Goal: Task Accomplishment & Management: Manage account settings

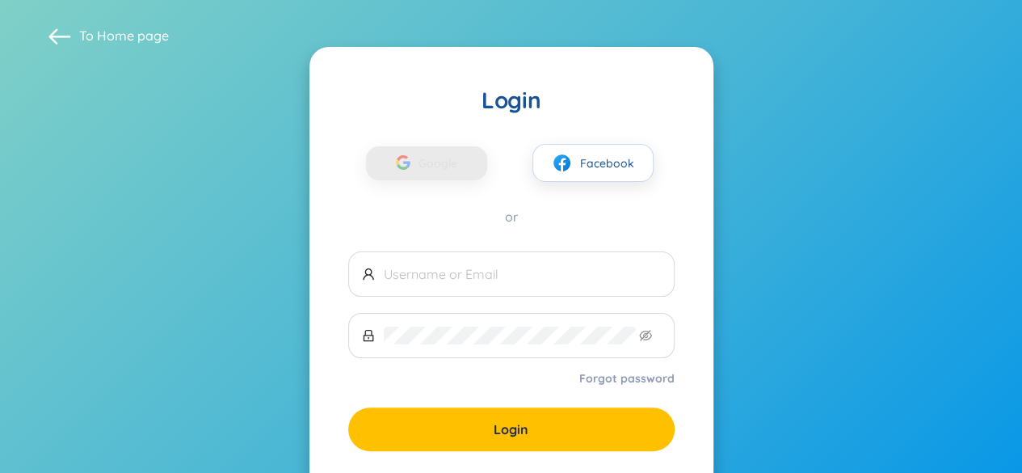
click at [416, 162] on div "button" at bounding box center [403, 165] width 31 height 36
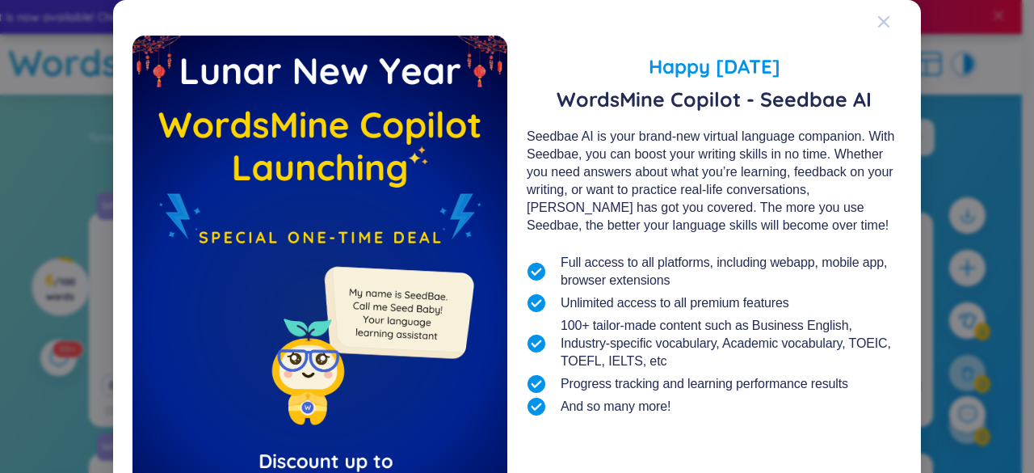
click at [877, 28] on div "Close" at bounding box center [883, 22] width 13 height 44
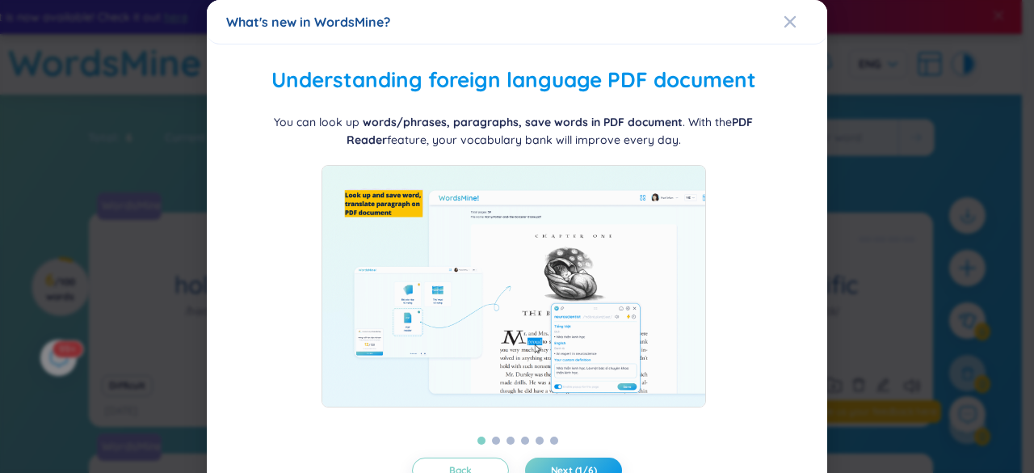
click at [773, 47] on div "Folder management WordsMine lets you manage and personalize your folder based o…" at bounding box center [517, 286] width 620 height 484
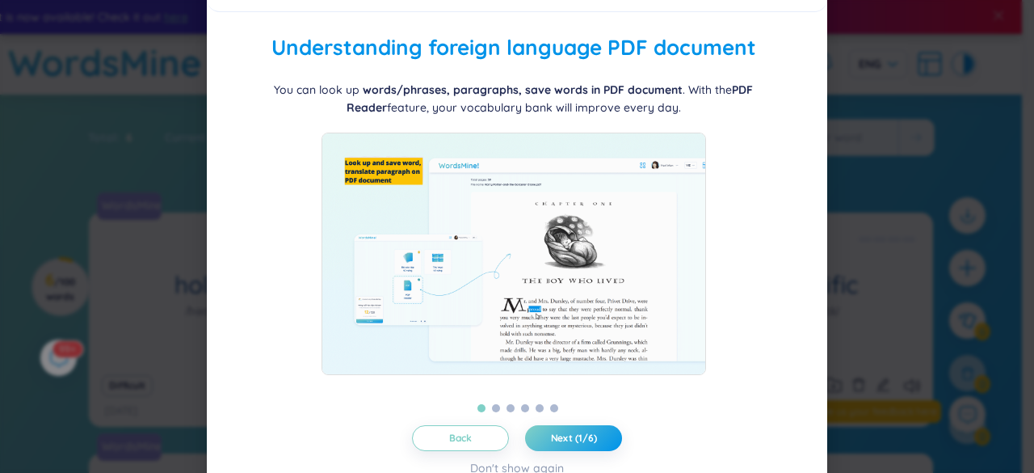
scroll to position [55, 0]
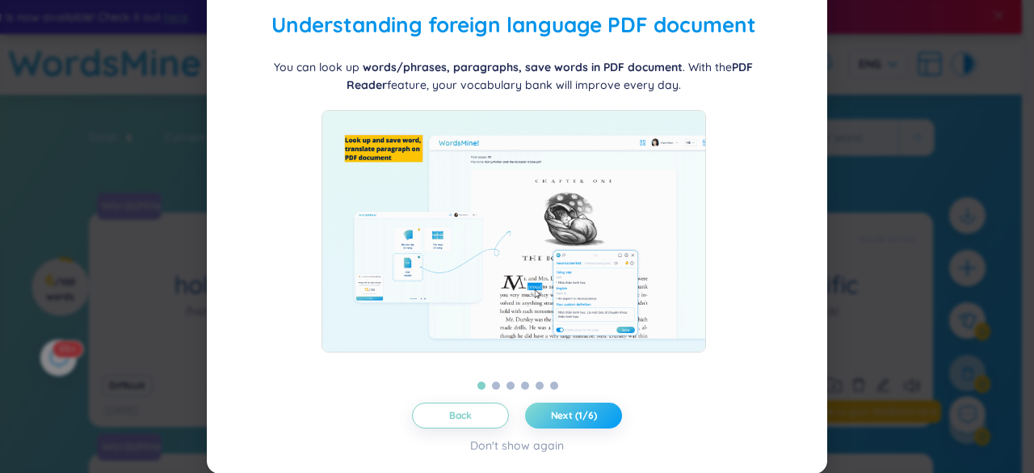
click at [551, 414] on span "Next (1/6)" at bounding box center [574, 415] width 46 height 13
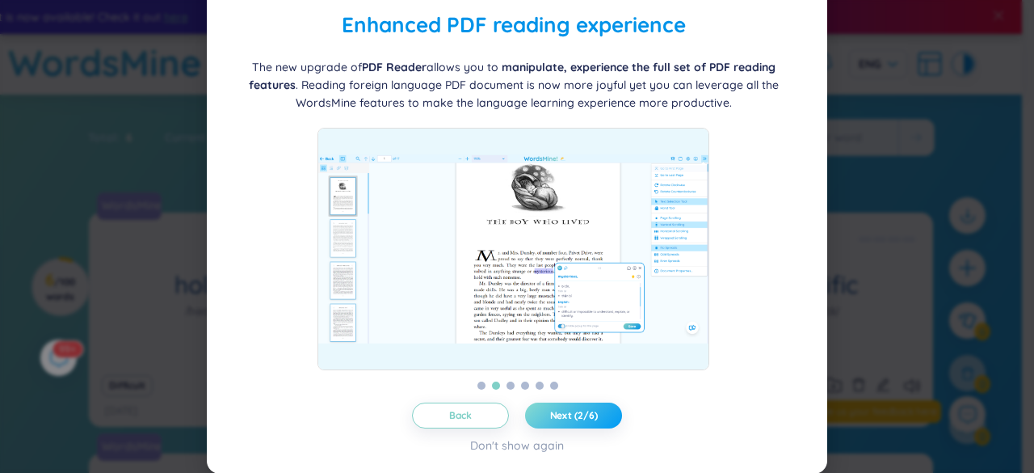
click at [550, 414] on span "Next (2/6)" at bounding box center [574, 415] width 48 height 13
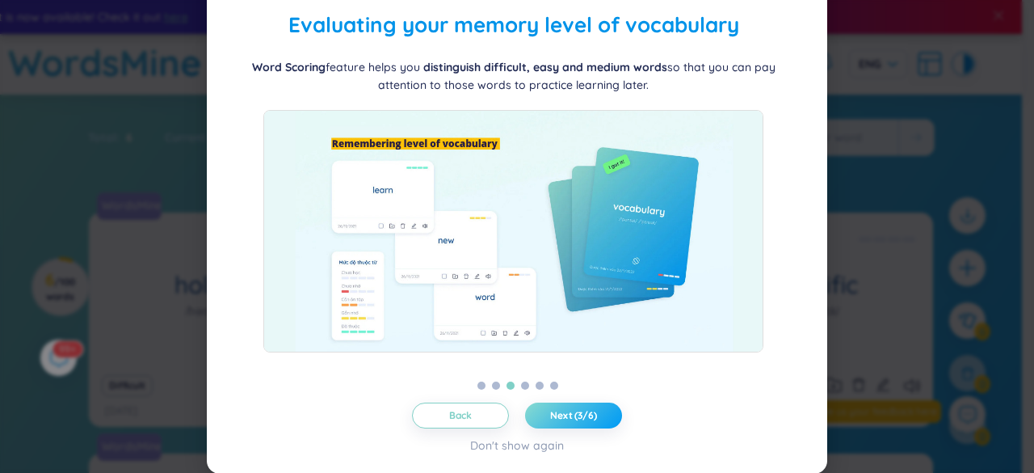
click at [550, 414] on span "Next (3/6)" at bounding box center [573, 415] width 47 height 13
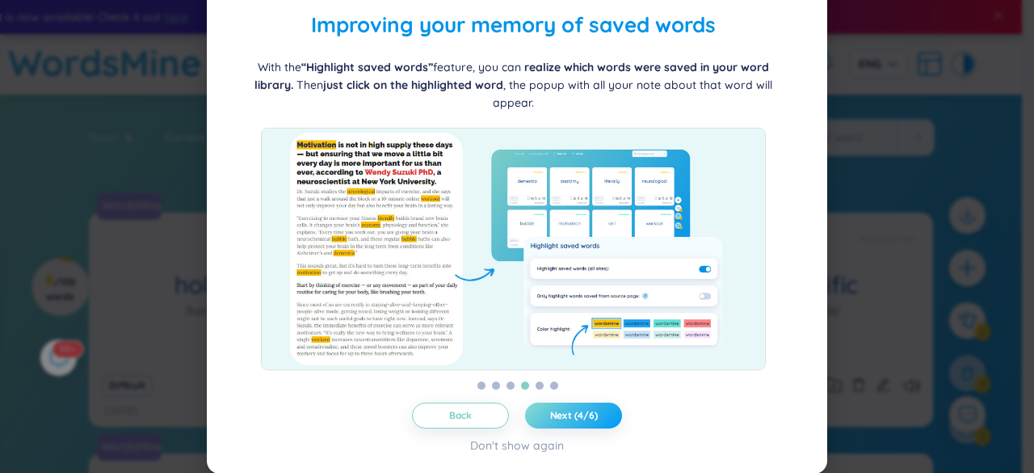
click at [564, 412] on span "Next (4/6)" at bounding box center [574, 415] width 48 height 13
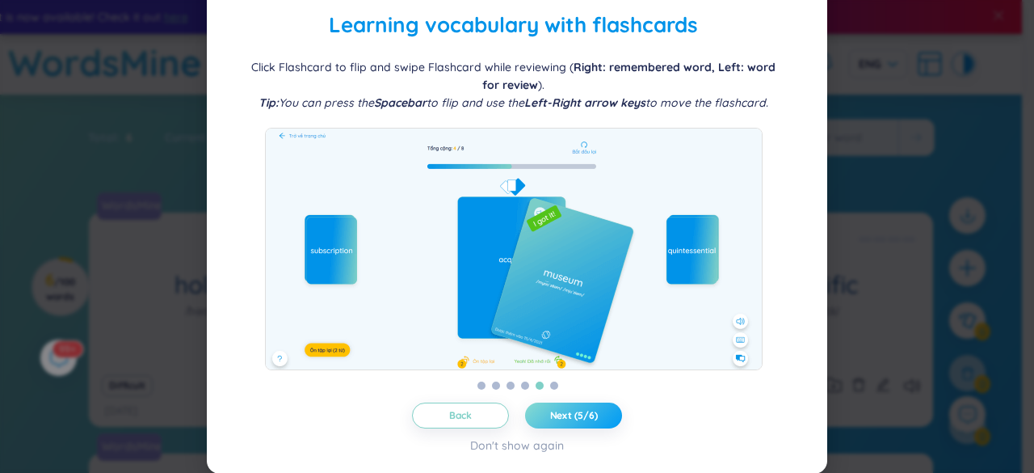
click at [575, 413] on span "Next (5/6)" at bounding box center [574, 415] width 48 height 13
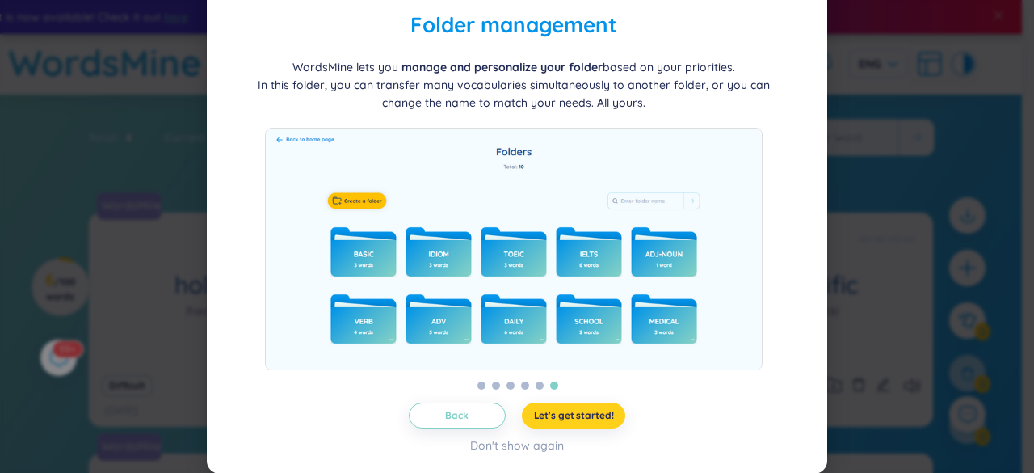
click at [582, 422] on button "Let's get started!" at bounding box center [574, 415] width 104 height 26
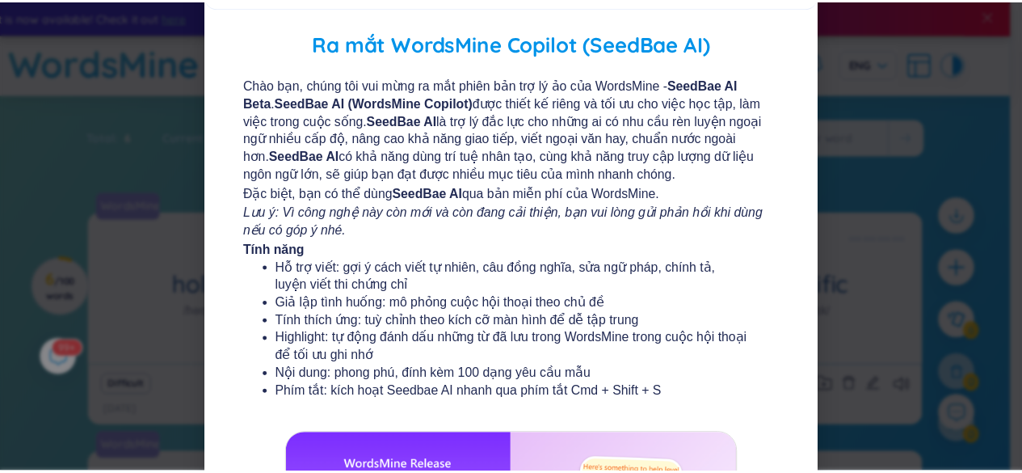
scroll to position [0, 0]
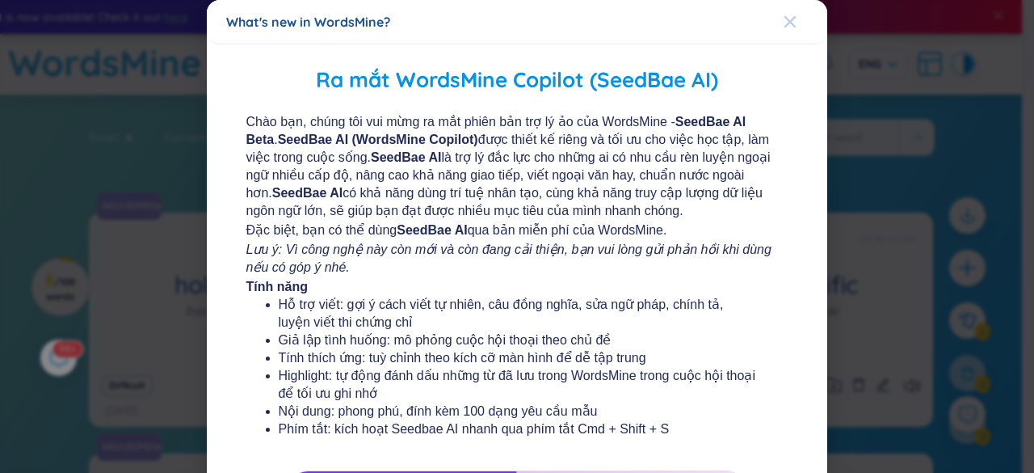
click at [784, 30] on div "Close" at bounding box center [790, 22] width 13 height 44
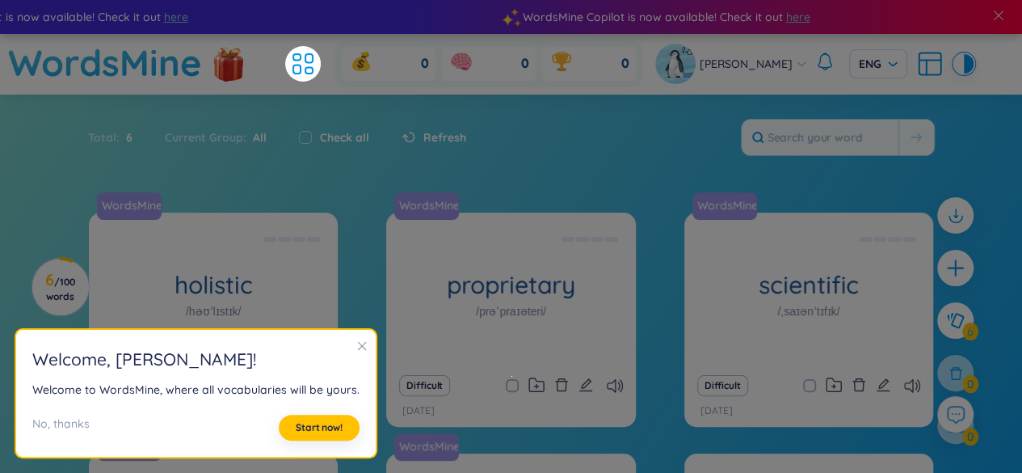
click at [359, 346] on icon "close" at bounding box center [361, 345] width 11 height 11
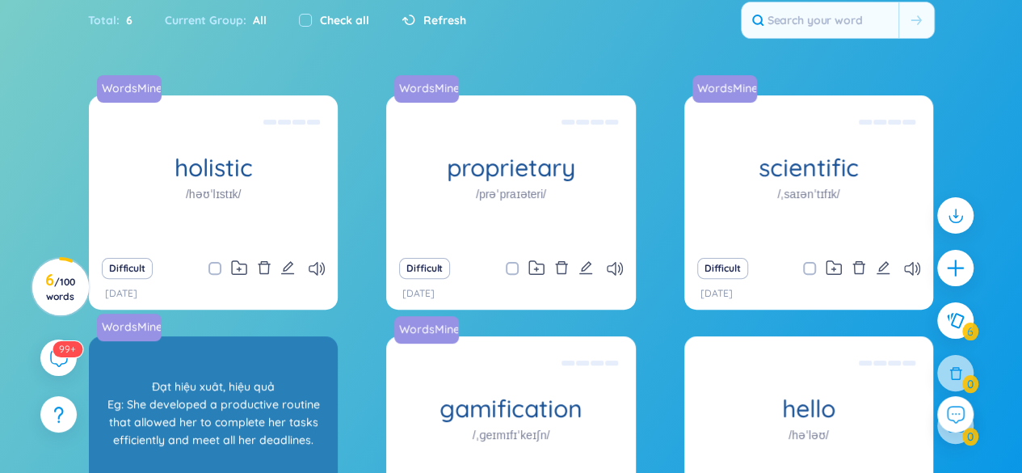
scroll to position [116, 0]
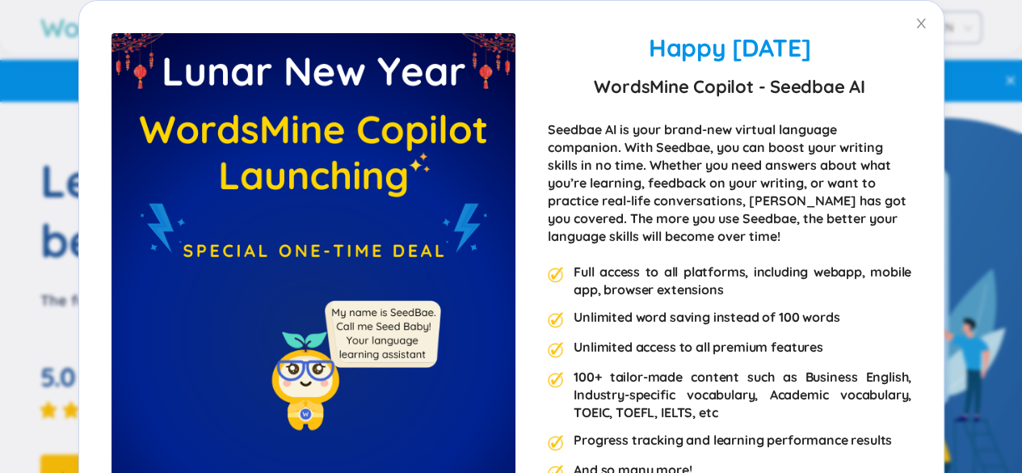
click at [741, 107] on div "Happy Lunar New Year 2025 WordsMine Copilot - Seedbae AI Seedbae AI is your bra…" at bounding box center [511, 236] width 1022 height 473
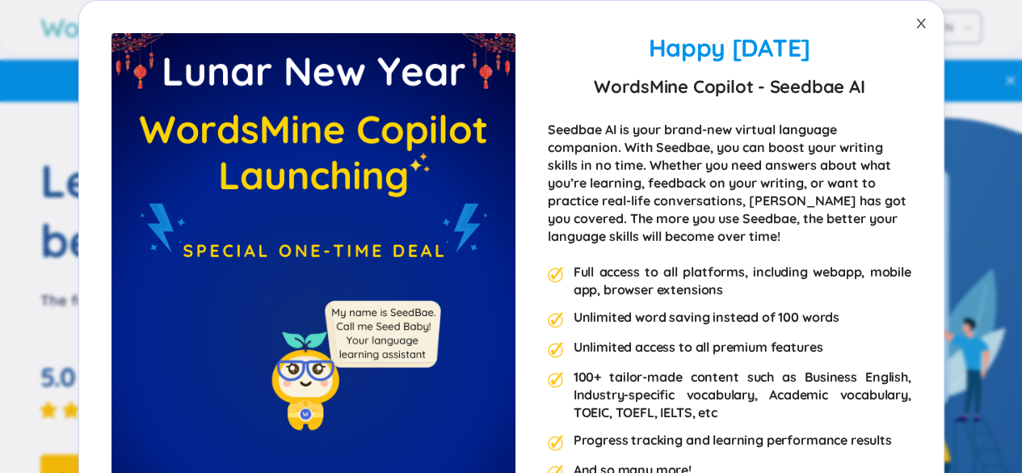
click at [911, 15] on span "Close" at bounding box center [920, 23] width 45 height 45
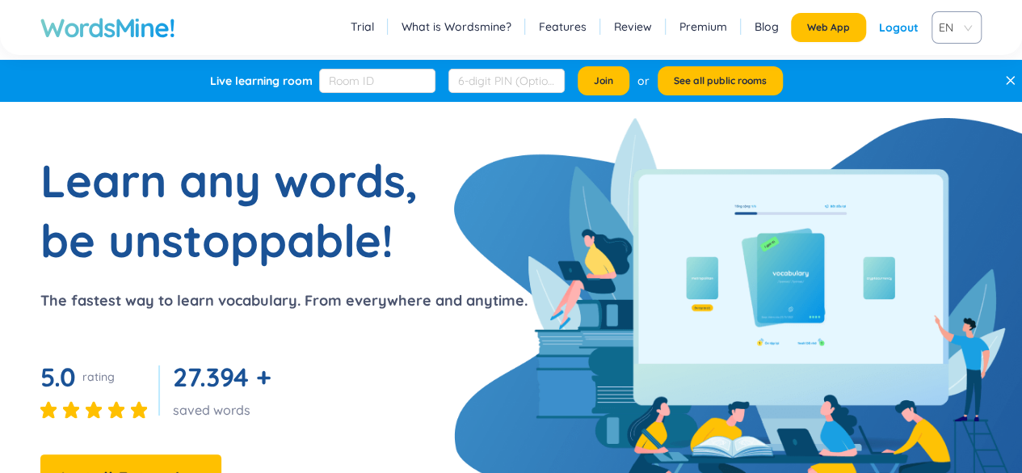
click at [885, 33] on div "Logout" at bounding box center [899, 27] width 40 height 29
click at [893, 32] on link "Login" at bounding box center [904, 27] width 30 height 29
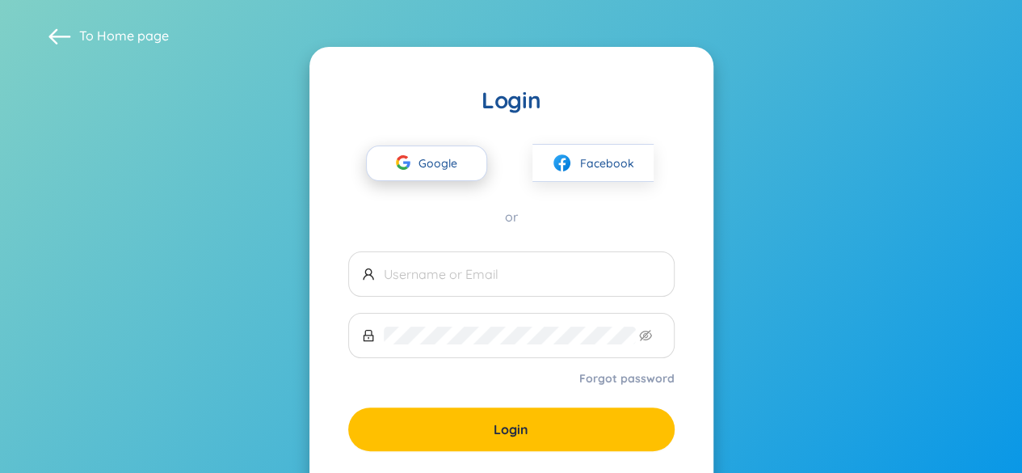
click at [433, 167] on span "Google" at bounding box center [441, 163] width 47 height 34
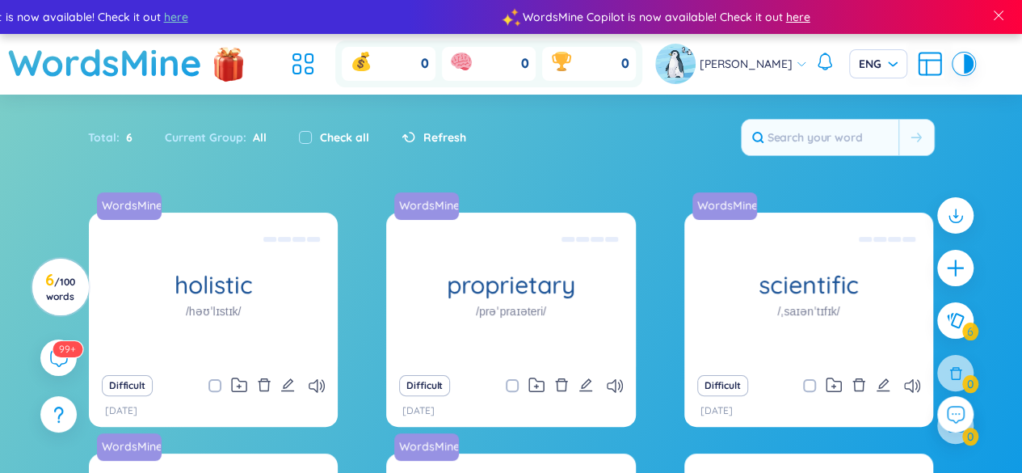
click at [785, 25] on span "here" at bounding box center [797, 17] width 24 height 18
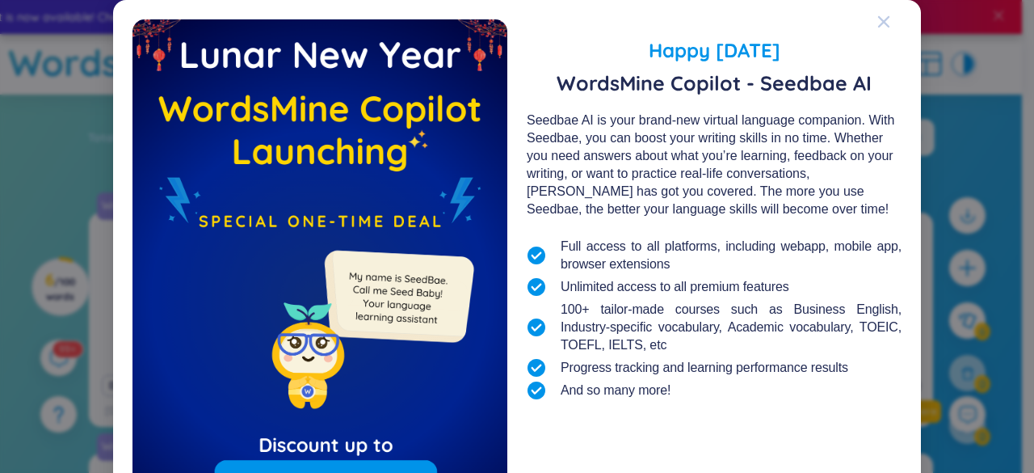
click at [887, 19] on span "Close" at bounding box center [899, 22] width 44 height 44
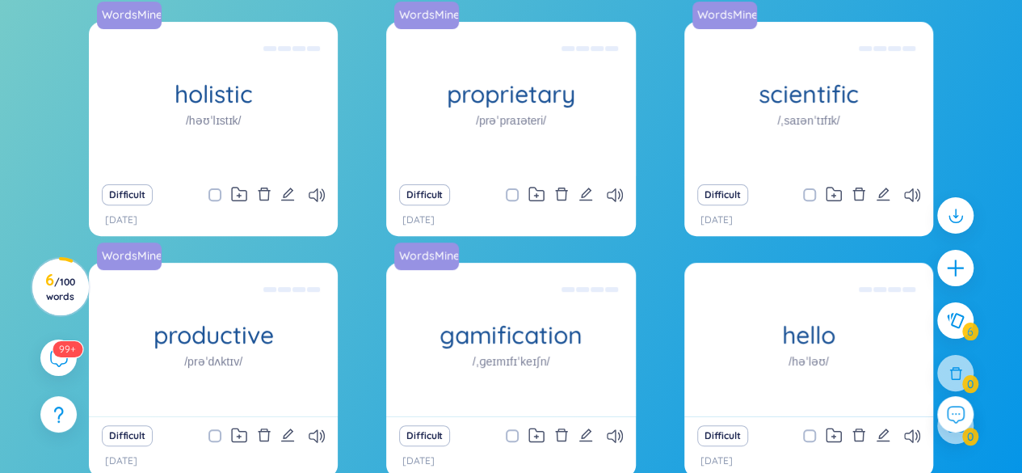
scroll to position [278, 0]
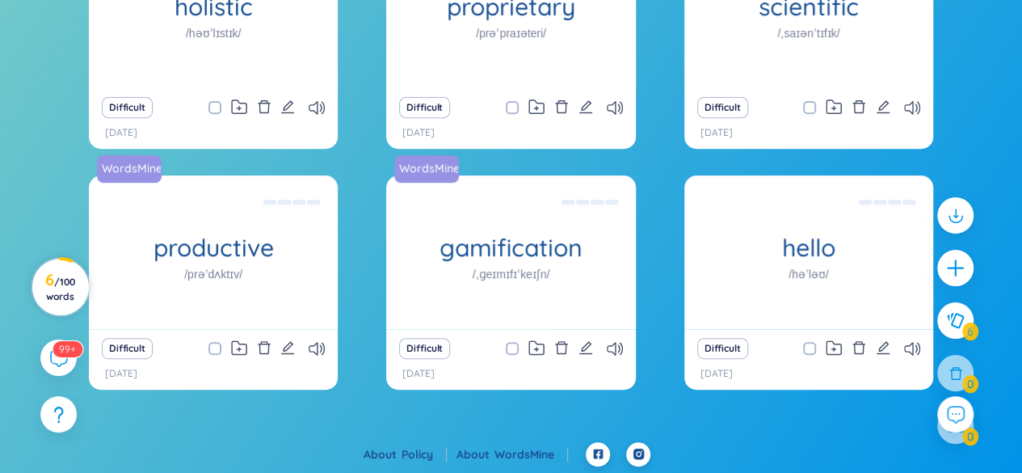
click at [53, 275] on span "/ 100 words" at bounding box center [60, 288] width 29 height 27
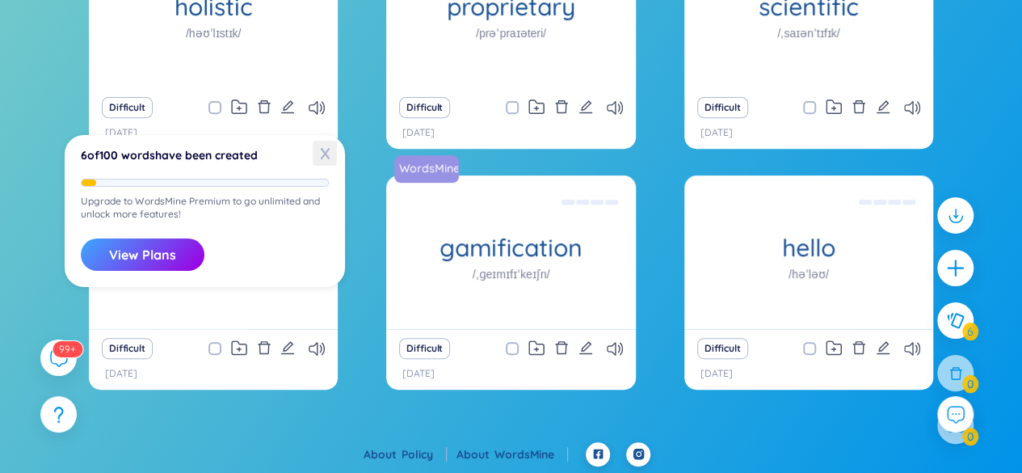
click at [323, 147] on span "X" at bounding box center [325, 153] width 24 height 25
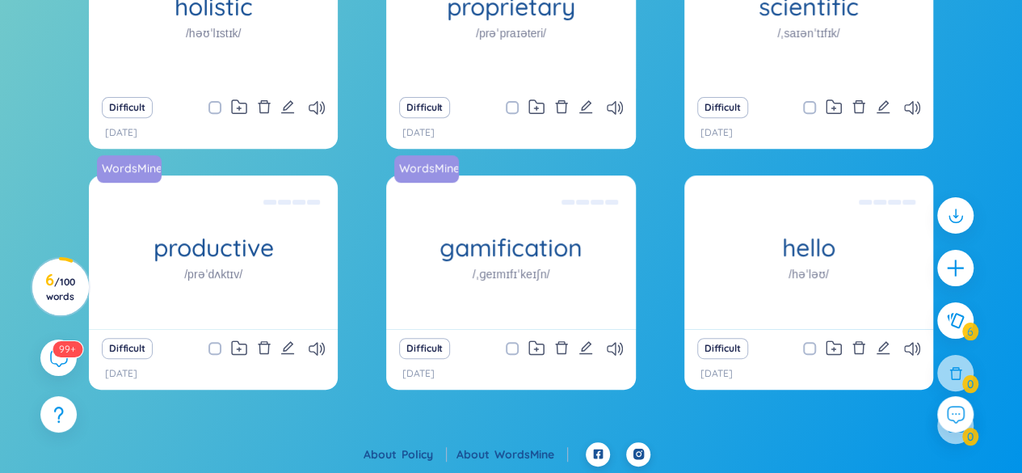
scroll to position [0, 0]
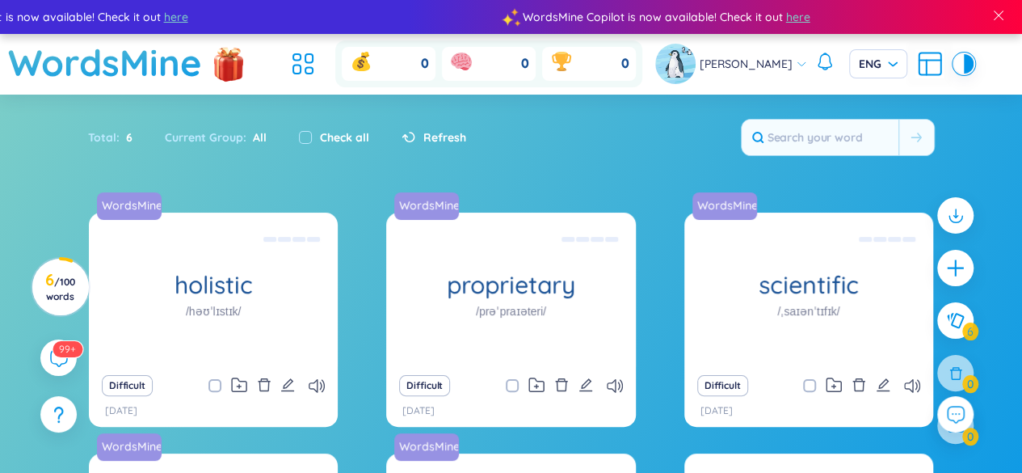
click at [903, 379] on div "Difficult" at bounding box center [808, 385] width 233 height 23
click at [302, 141] on input "checkbox" at bounding box center [305, 137] width 13 height 13
checkbox input "true"
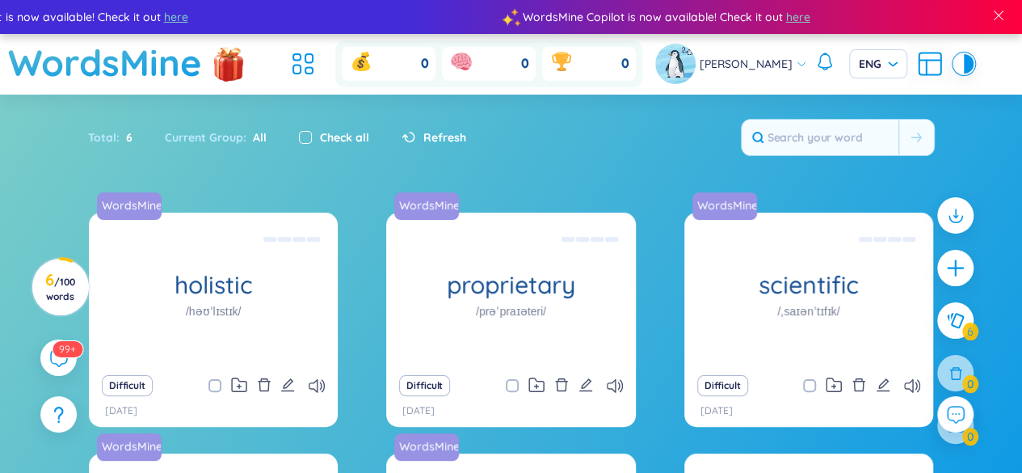
checkbox input "true"
click at [344, 133] on label "Check all" at bounding box center [344, 137] width 49 height 18
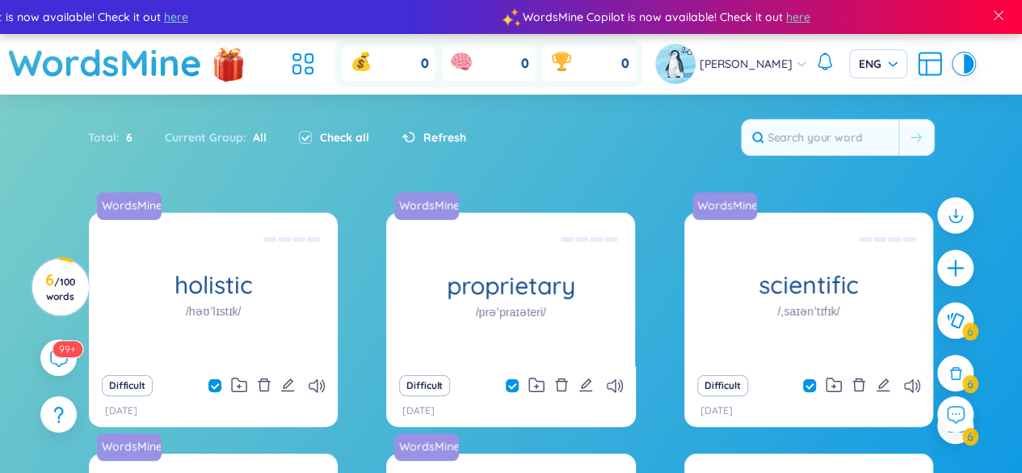
checkbox input "false"
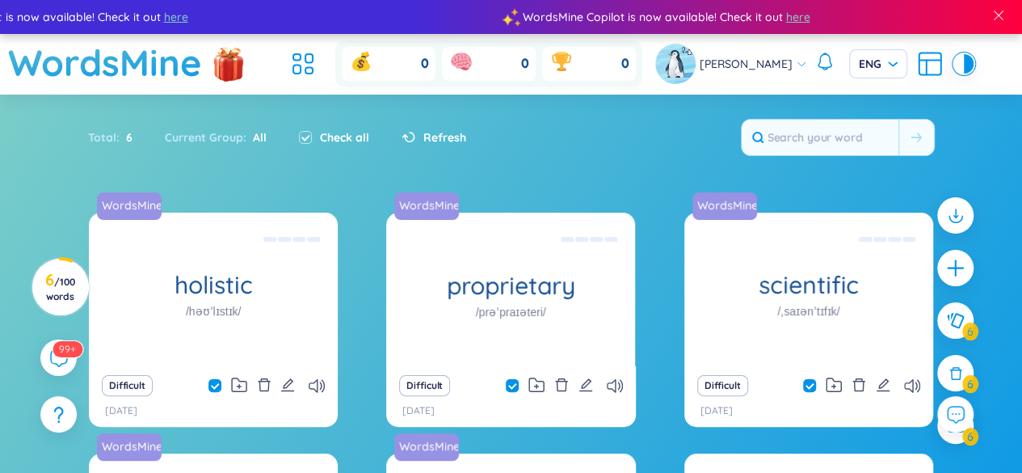
checkbox input "false"
click at [344, 133] on label "Check all" at bounding box center [344, 137] width 49 height 18
checkbox input "true"
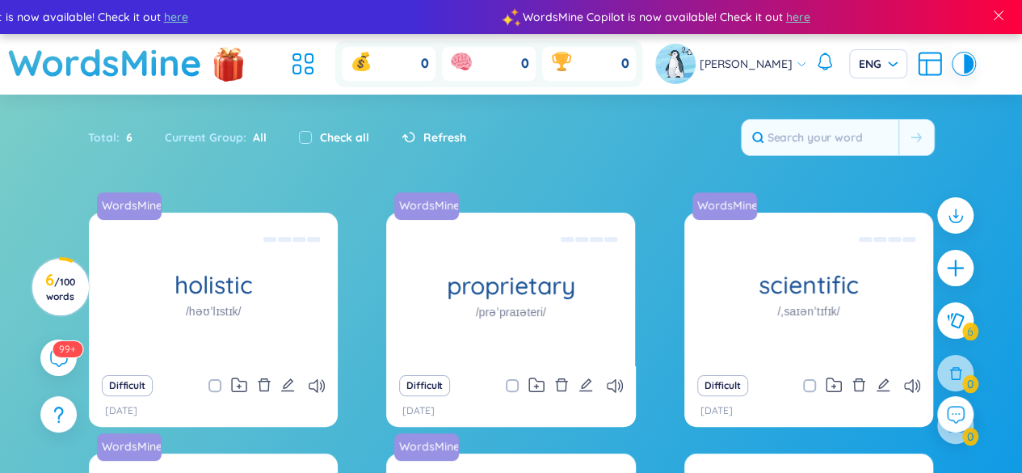
checkbox input "true"
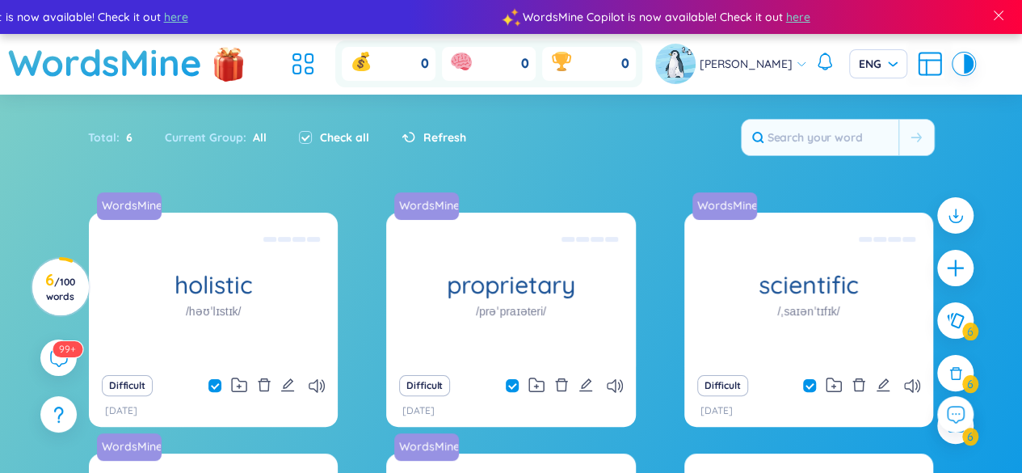
click at [451, 135] on span "Refresh" at bounding box center [444, 137] width 43 height 18
click at [309, 135] on input "checkbox" at bounding box center [305, 137] width 13 height 13
checkbox input "true"
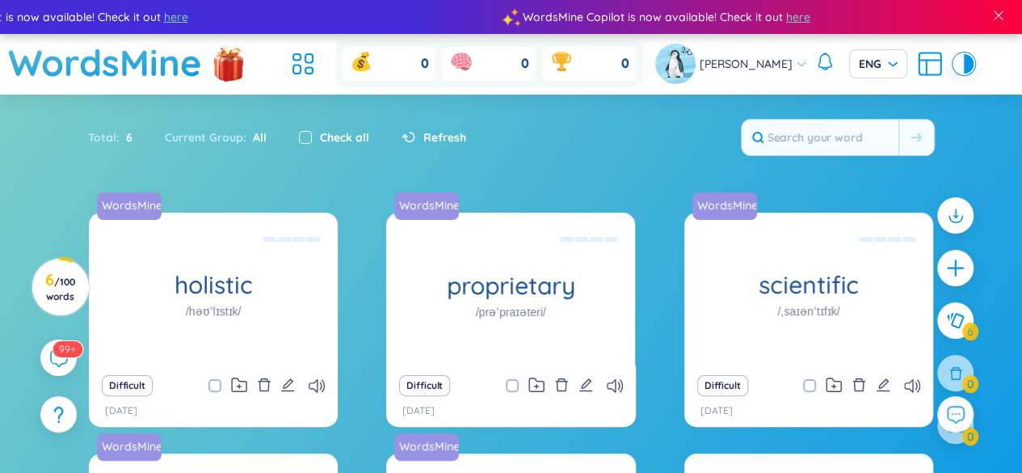
checkbox input "true"
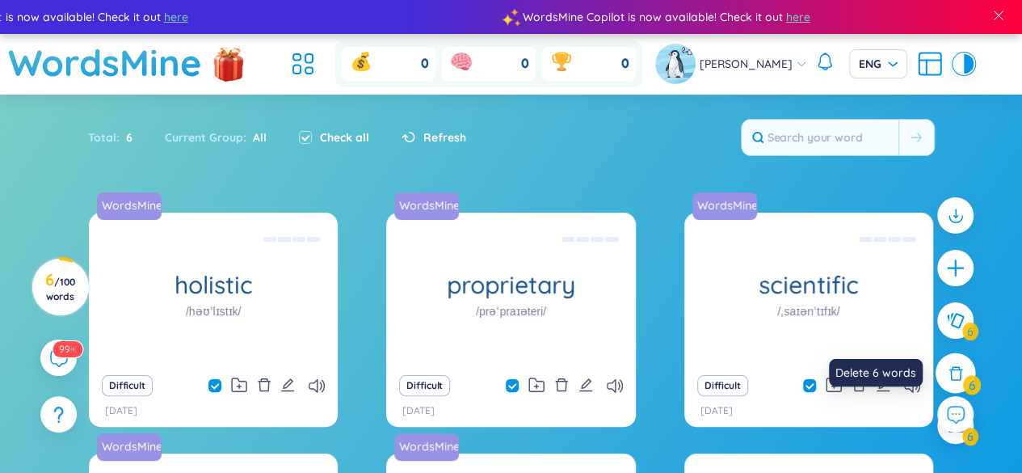
click at [950, 376] on icon at bounding box center [955, 373] width 14 height 14
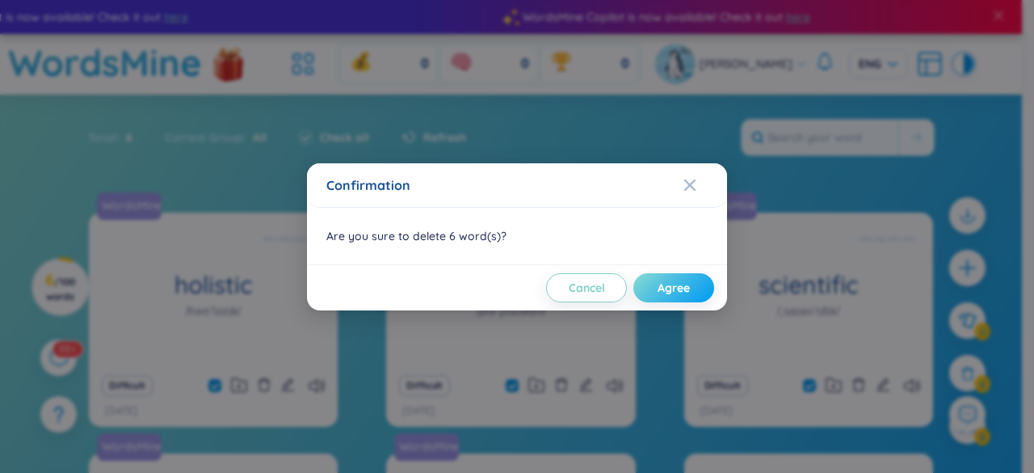
click at [673, 284] on span "Agree" at bounding box center [674, 288] width 32 height 16
checkbox input "false"
